Goal: Task Accomplishment & Management: Use online tool/utility

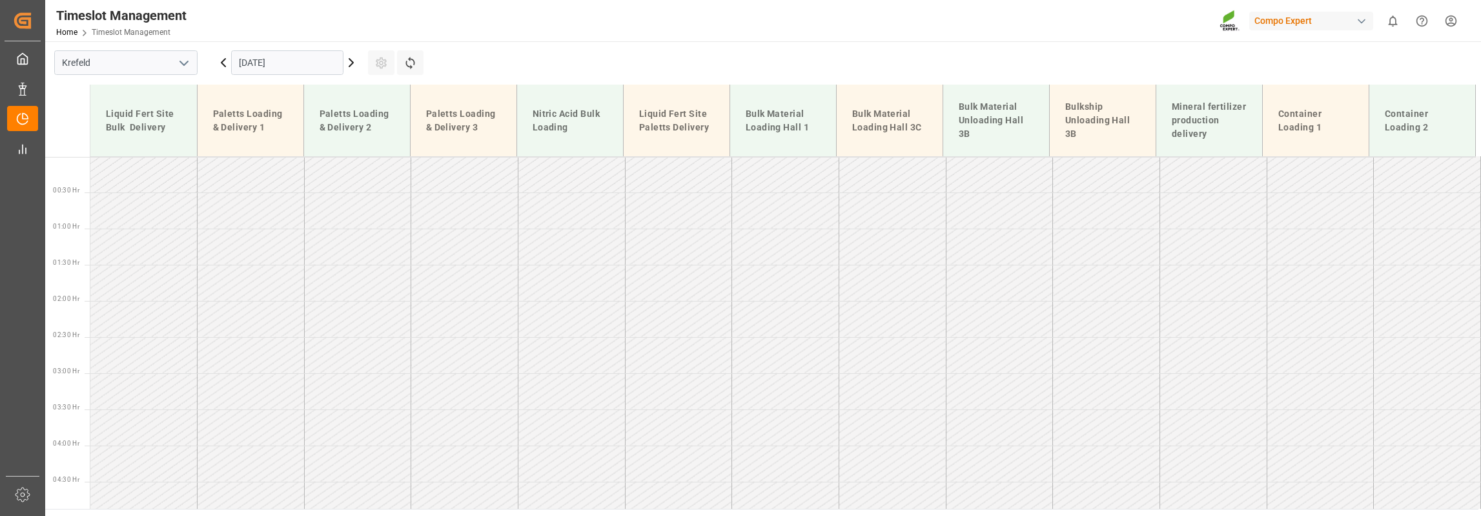
scroll to position [886, 0]
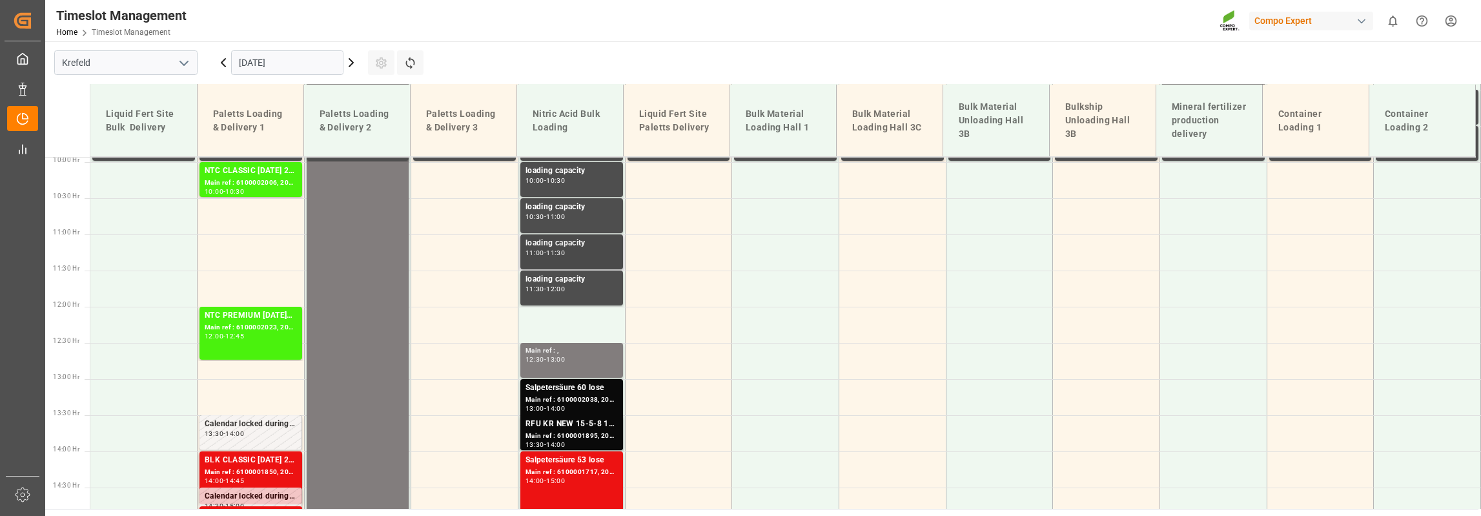
scroll to position [571, 0]
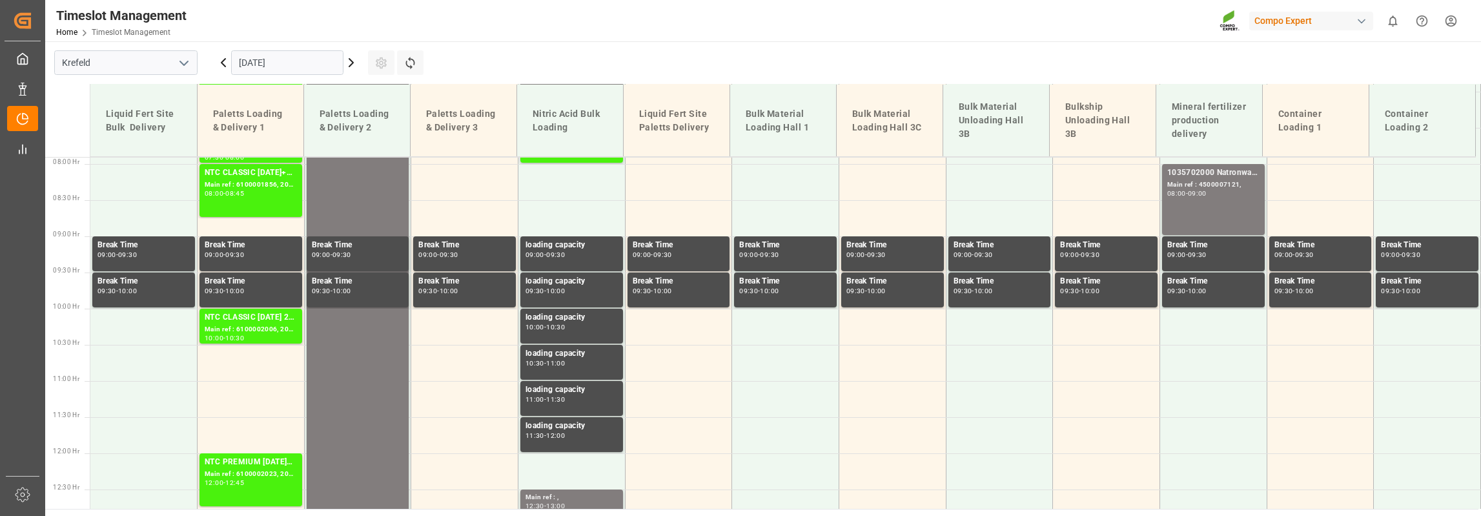
click at [350, 65] on icon at bounding box center [351, 63] width 4 height 8
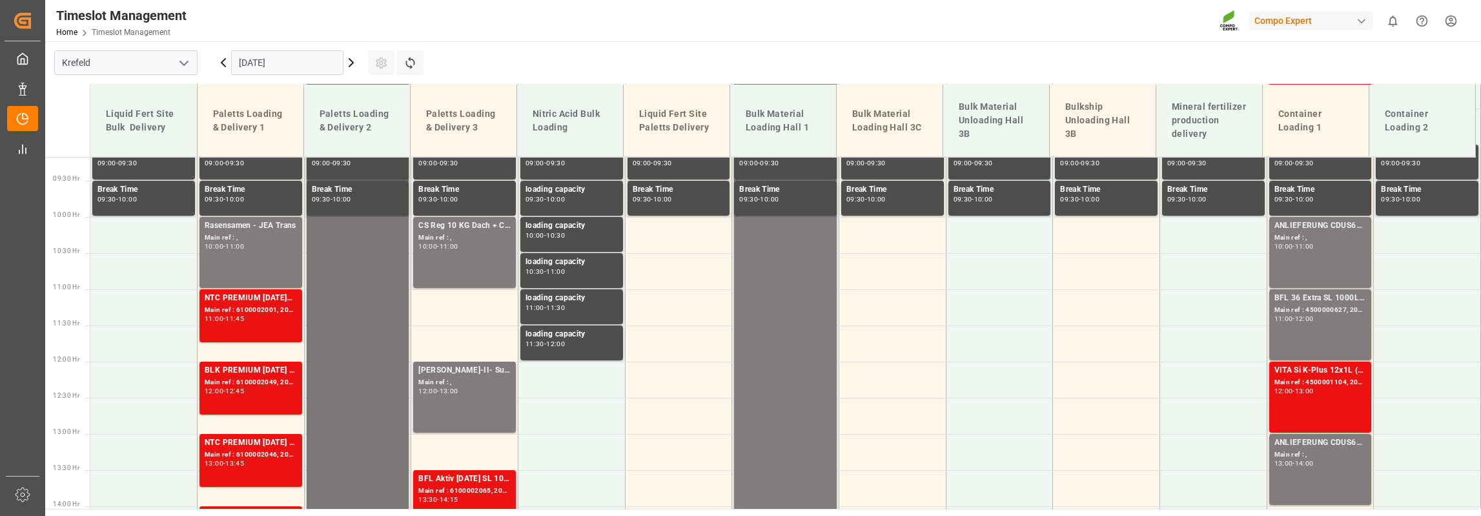
scroll to position [829, 0]
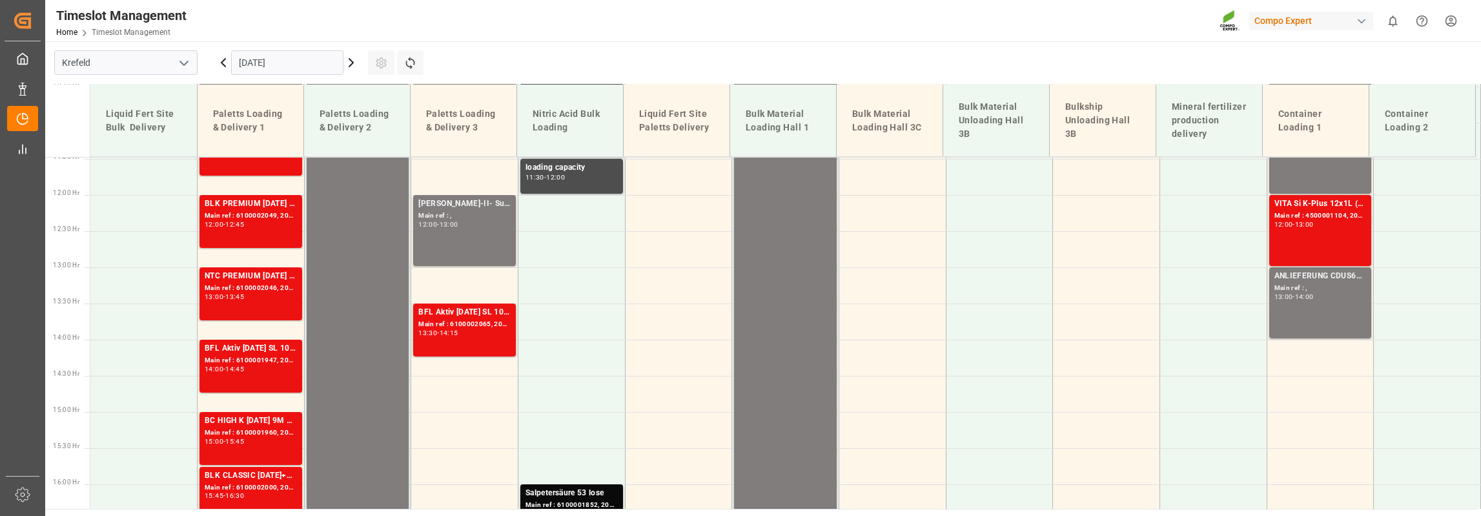
click at [350, 65] on icon at bounding box center [351, 63] width 4 height 8
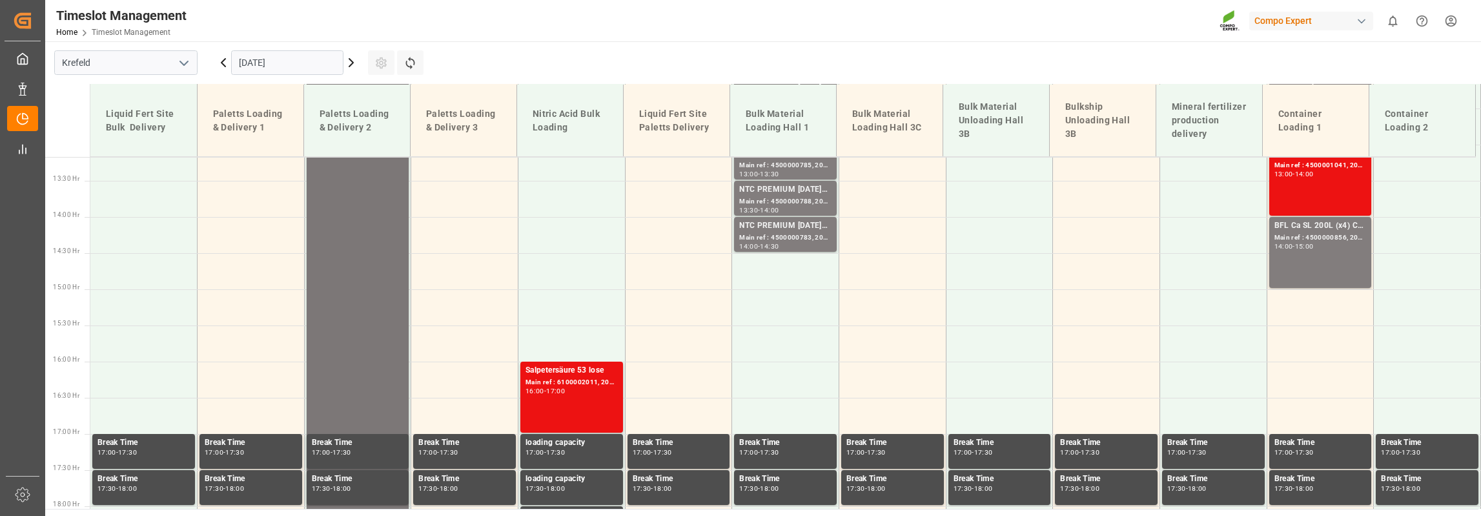
scroll to position [958, 0]
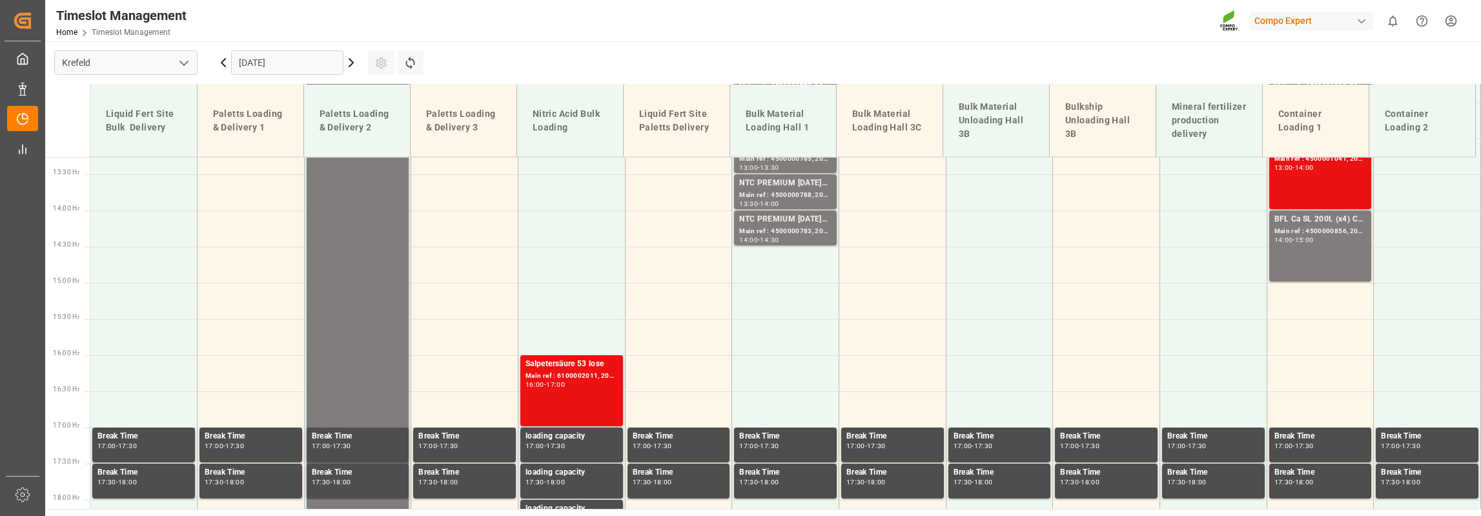
click at [224, 62] on icon at bounding box center [223, 62] width 15 height 15
